Goal: Task Accomplishment & Management: Complete application form

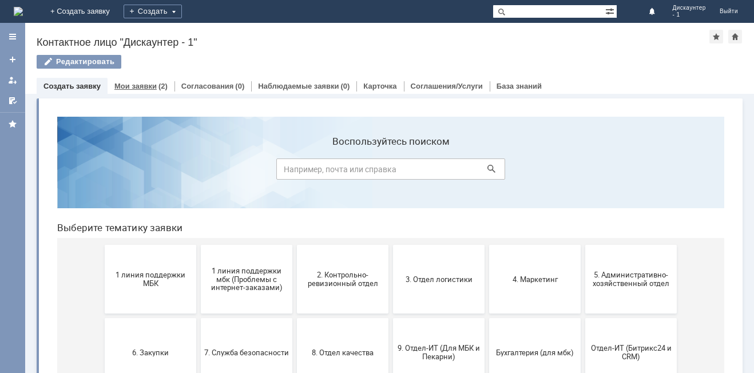
click at [130, 85] on link "Мои заявки" at bounding box center [135, 86] width 42 height 9
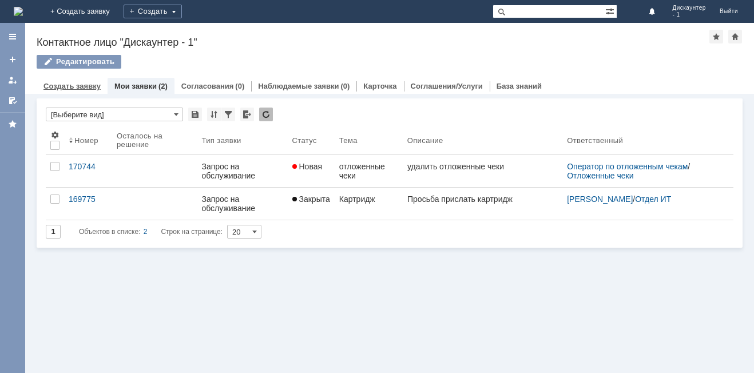
click at [83, 84] on link "Создать заявку" at bounding box center [71, 86] width 57 height 9
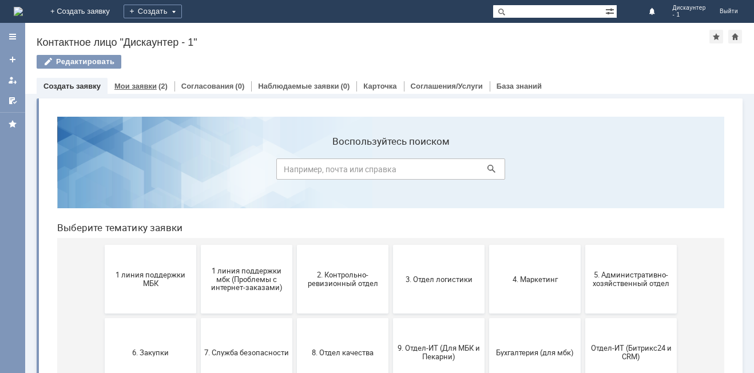
click at [123, 82] on link "Мои заявки" at bounding box center [135, 86] width 42 height 9
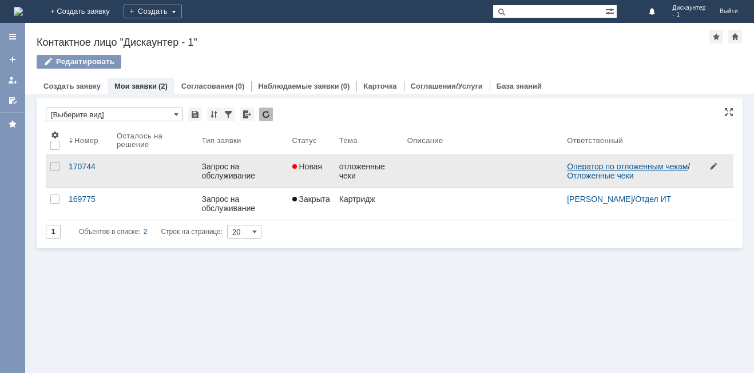
click at [609, 167] on link "Оператор по отложенным чекам" at bounding box center [627, 166] width 121 height 9
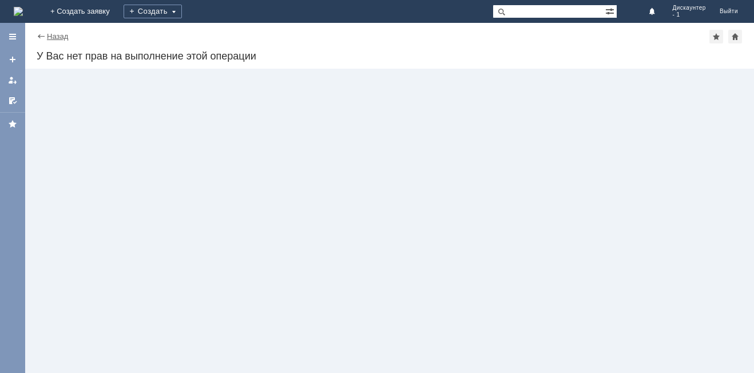
click at [52, 38] on link "Назад" at bounding box center [57, 36] width 21 height 9
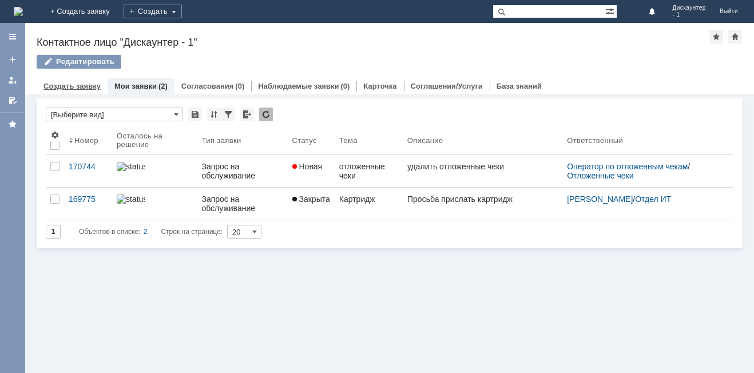
click at [75, 84] on link "Создать заявку" at bounding box center [71, 86] width 57 height 9
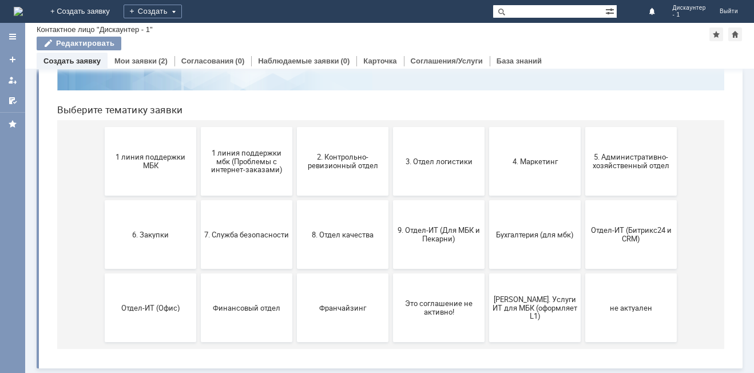
scroll to position [36, 0]
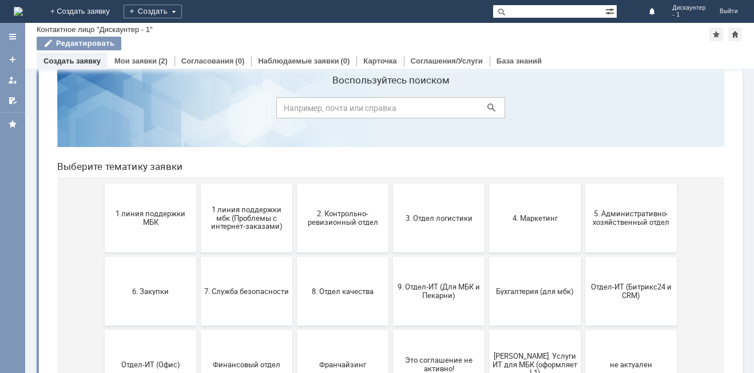
click at [329, 114] on input at bounding box center [390, 107] width 229 height 21
type input "отложенные чеки"
click button at bounding box center [492, 108] width 16 height 16
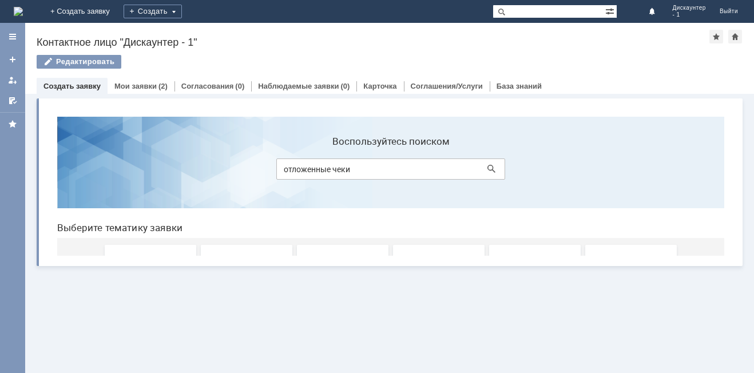
scroll to position [0, 0]
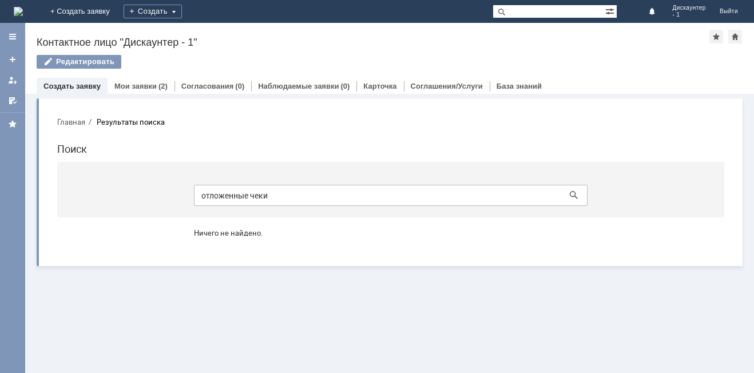
drag, startPoint x: 275, startPoint y: 196, endPoint x: 196, endPoint y: 199, distance: 79.1
click at [196, 199] on input "отложенные чеки" at bounding box center [391, 195] width 394 height 21
click at [566, 187] on button at bounding box center [574, 195] width 16 height 16
click at [117, 80] on div "Мои заявки (2)" at bounding box center [141, 86] width 67 height 17
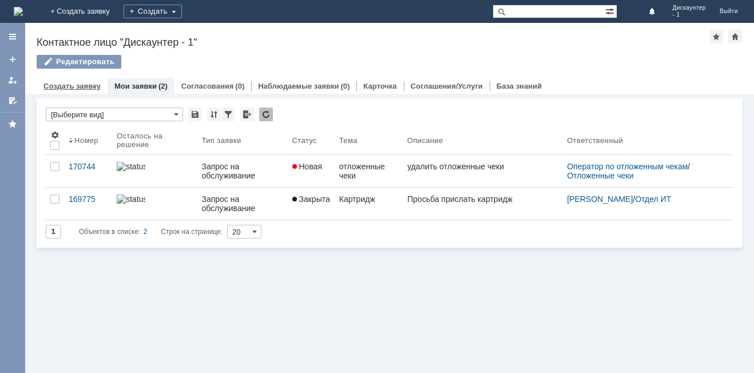
click at [93, 88] on link "Создать заявку" at bounding box center [71, 86] width 57 height 9
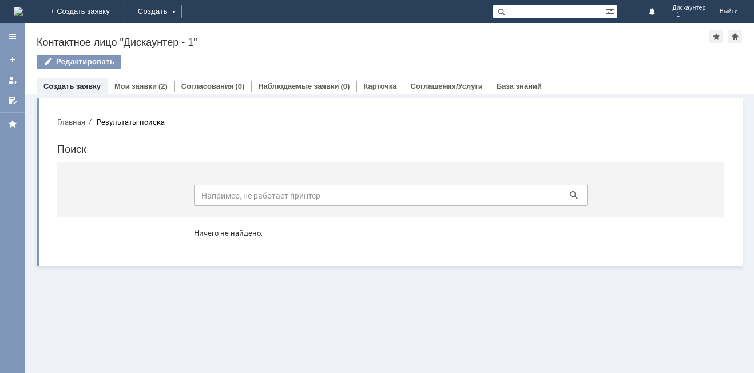
click at [93, 88] on link "Создать заявку" at bounding box center [71, 86] width 57 height 9
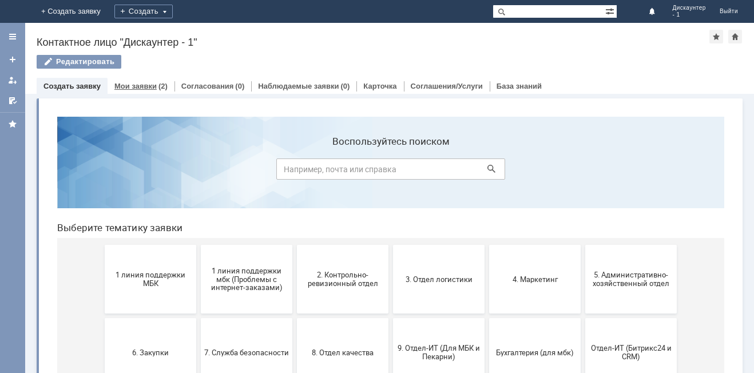
click at [123, 85] on link "Мои заявки" at bounding box center [135, 86] width 42 height 9
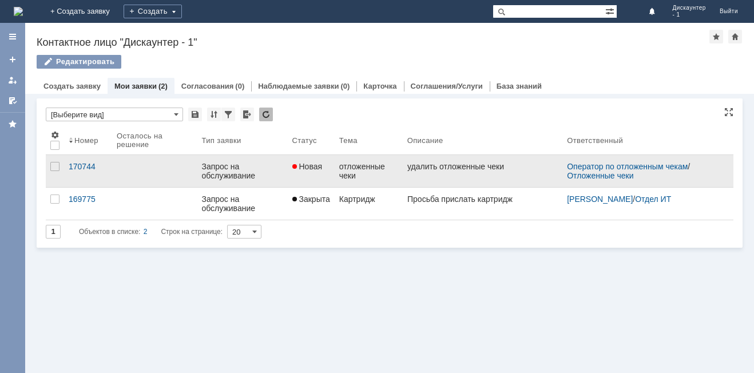
click at [432, 167] on div "удалить отложенные чеки" at bounding box center [455, 166] width 97 height 9
click at [427, 181] on link at bounding box center [483, 171] width 160 height 32
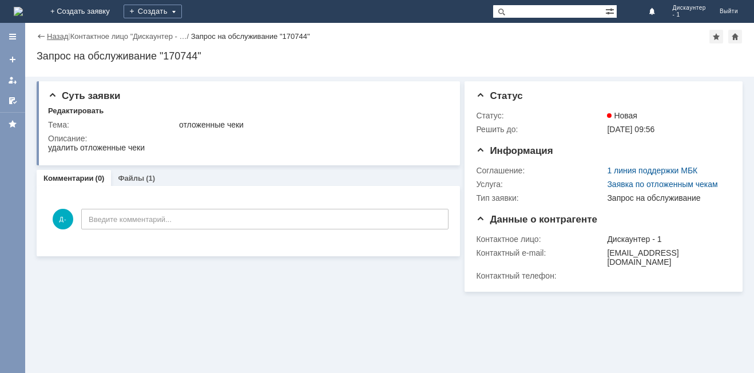
click at [59, 34] on link "Назад" at bounding box center [57, 36] width 21 height 9
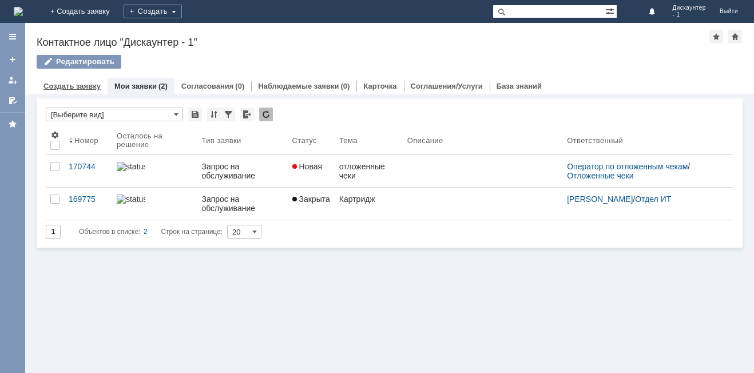
click at [70, 88] on link "Создать заявку" at bounding box center [71, 86] width 57 height 9
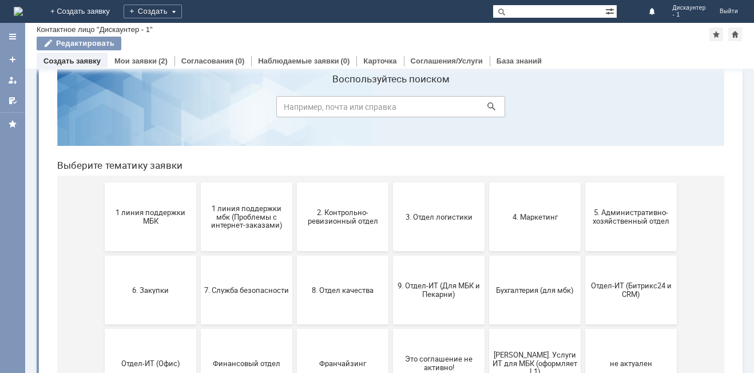
scroll to position [57, 0]
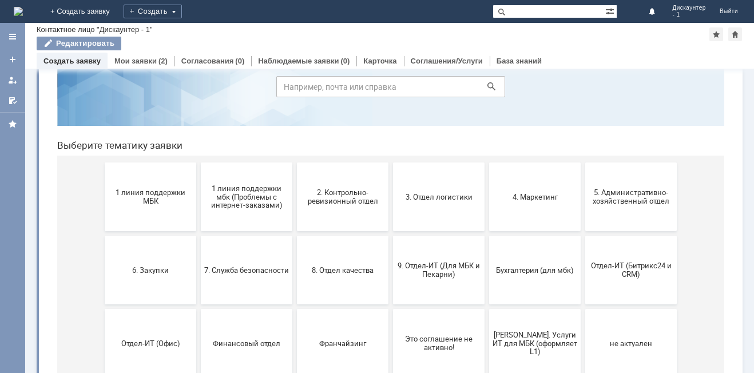
click at [68, 61] on link "Создать заявку" at bounding box center [71, 61] width 57 height 9
click at [12, 41] on div at bounding box center [12, 36] width 9 height 9
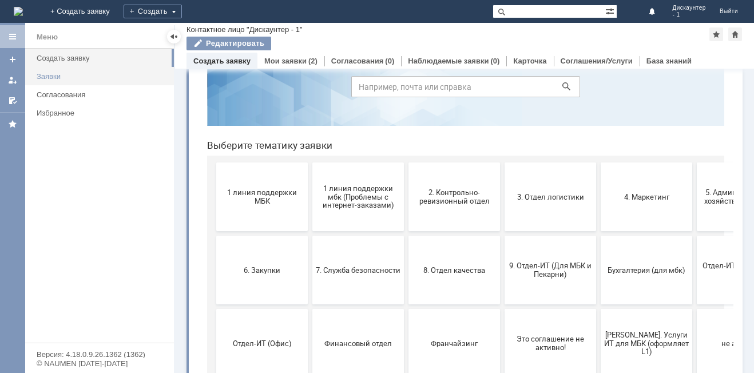
click at [46, 72] on link "Заявки" at bounding box center [102, 77] width 140 height 18
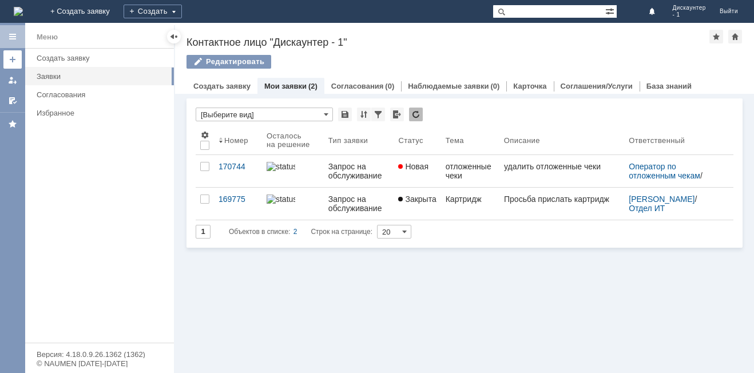
click at [17, 61] on link at bounding box center [12, 59] width 18 height 18
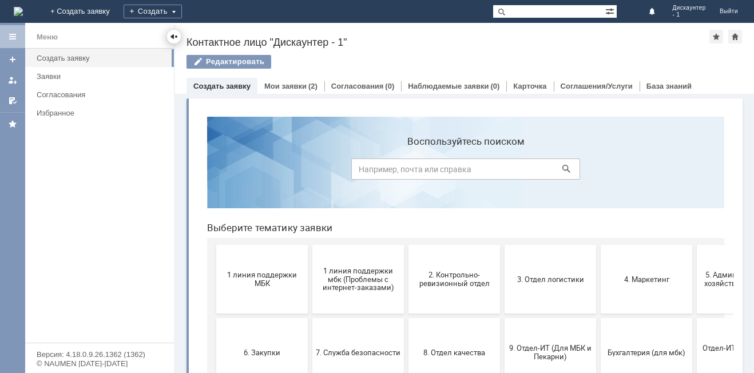
click at [174, 35] on div at bounding box center [173, 36] width 9 height 9
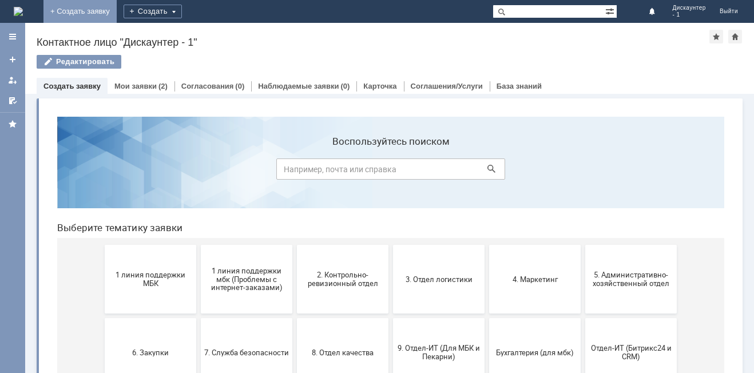
click at [117, 11] on link "+ Создать заявку" at bounding box center [79, 11] width 73 height 23
click at [182, 9] on div "Создать" at bounding box center [153, 12] width 58 height 14
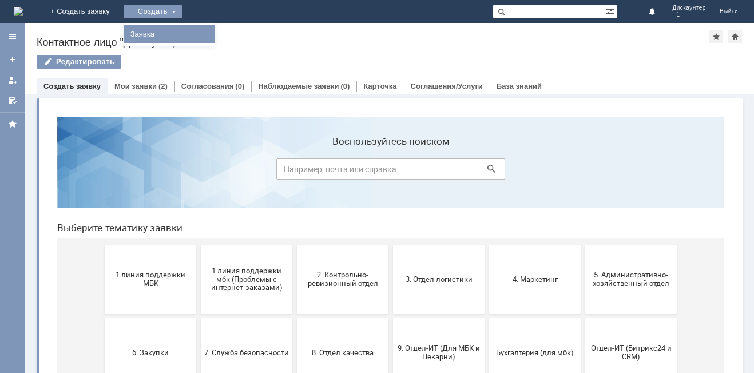
click at [213, 34] on link "Заявка" at bounding box center [169, 34] width 87 height 14
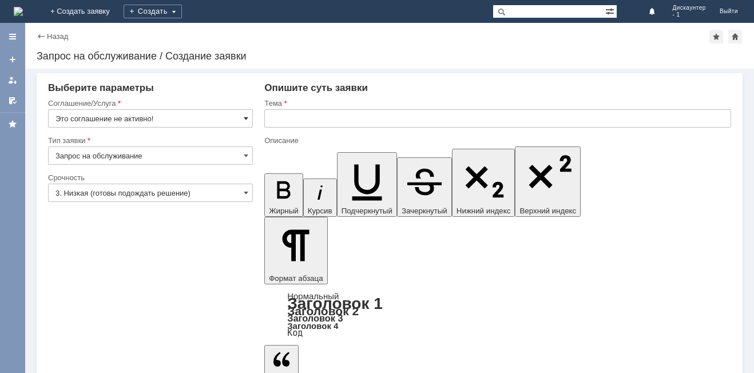
click at [244, 119] on span at bounding box center [246, 118] width 5 height 9
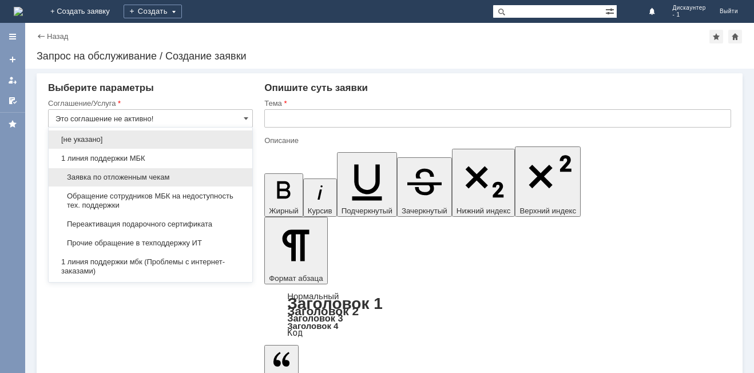
click at [172, 173] on span "Заявка по отложенным чекам" at bounding box center [151, 177] width 190 height 9
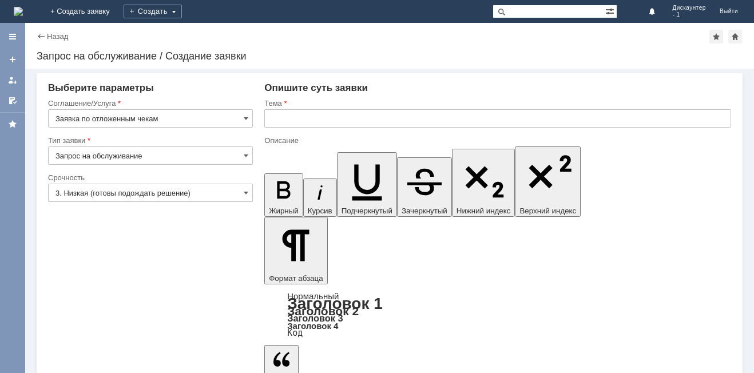
type input "Заявка по отложенным чекам"
click at [243, 193] on input "3. Низкая (готовы подождать решение)" at bounding box center [150, 193] width 205 height 18
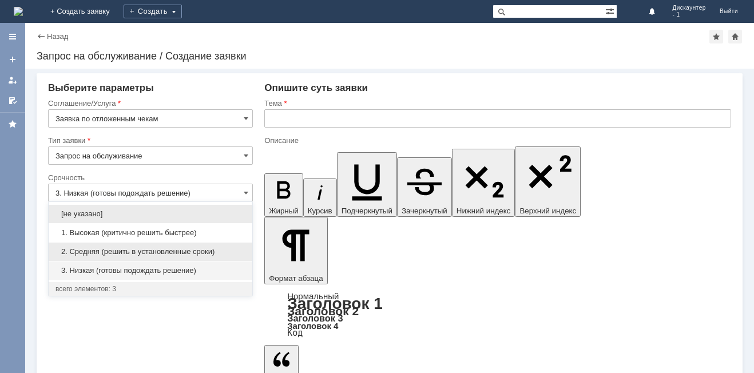
click at [166, 255] on span "2. Средняя (решить в установленные сроки)" at bounding box center [151, 251] width 190 height 9
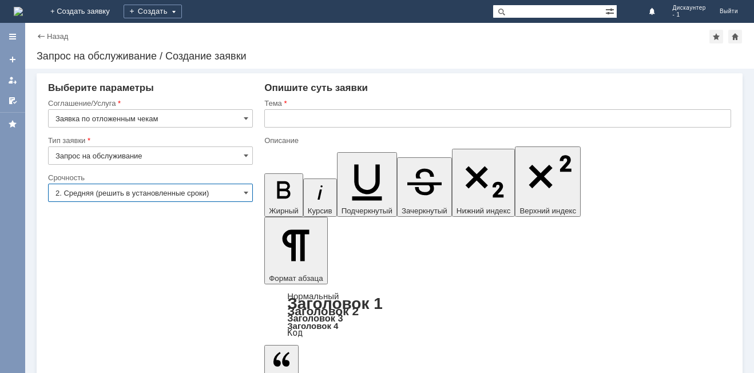
type input "2. Средняя (решить в установленные сроки)"
click at [313, 119] on input "text" at bounding box center [497, 118] width 467 height 18
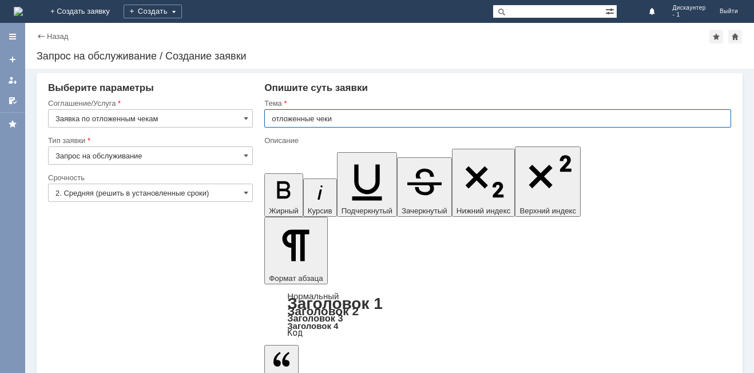
type input "отложенные чеки"
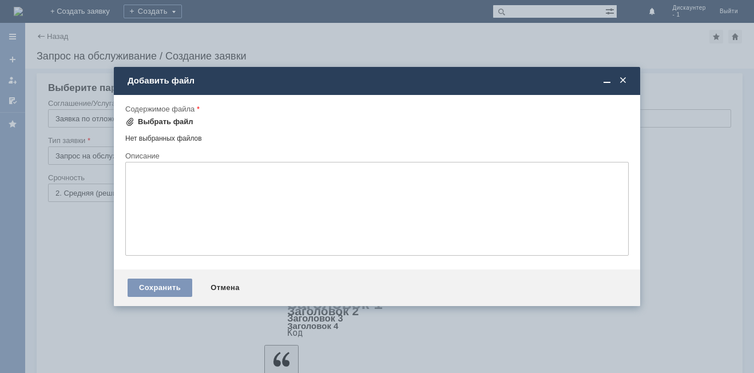
click at [169, 117] on div "Выбрать файл" at bounding box center [166, 121] width 56 height 9
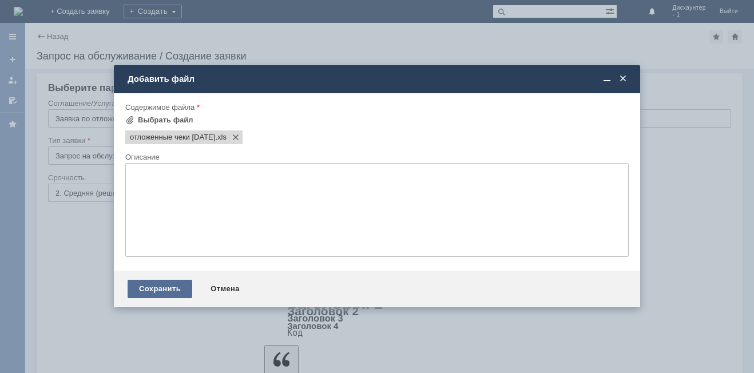
click at [169, 287] on div "Сохранить" at bounding box center [160, 289] width 65 height 18
